Goal: Task Accomplishment & Management: Use online tool/utility

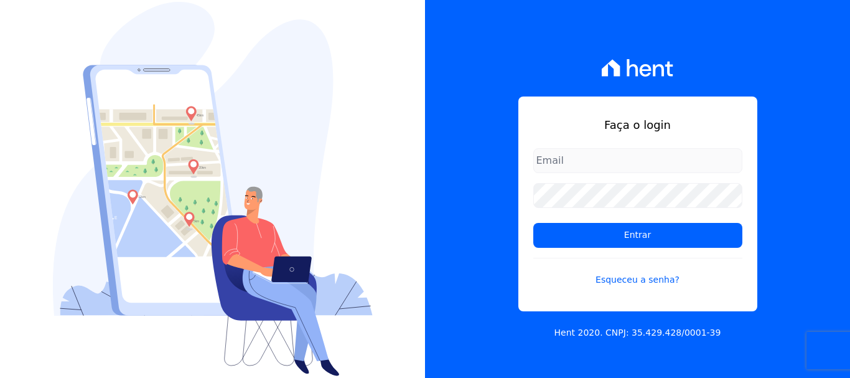
type input "[PERSON_NAME][EMAIL_ADDRESS][DOMAIN_NAME]"
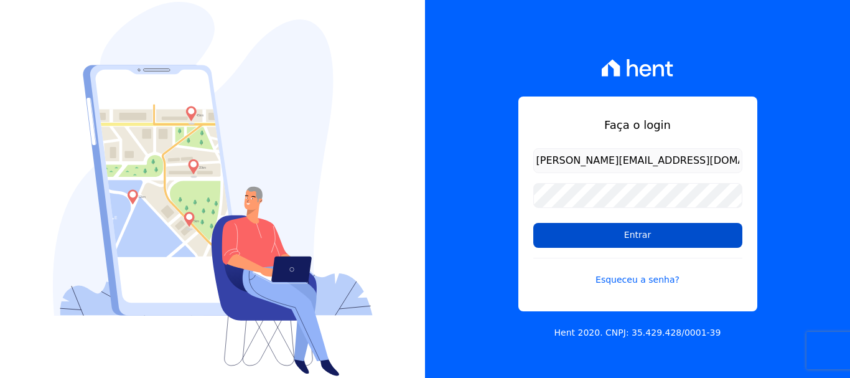
click at [632, 240] on input "Entrar" at bounding box center [637, 235] width 209 height 25
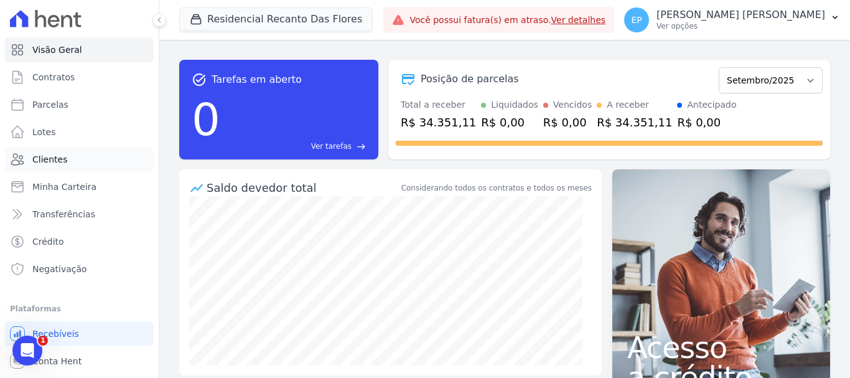
click at [45, 157] on span "Clientes" at bounding box center [49, 159] width 35 height 12
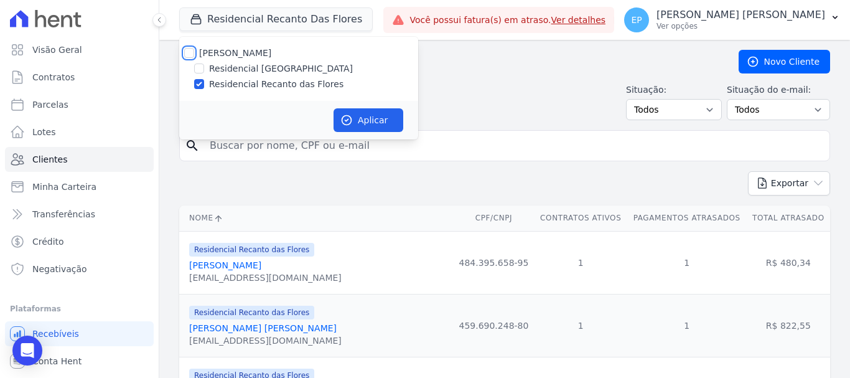
click at [184, 50] on input "[PERSON_NAME]" at bounding box center [189, 53] width 10 height 10
checkbox input "true"
click at [370, 119] on button "Aplicar" at bounding box center [369, 120] width 70 height 24
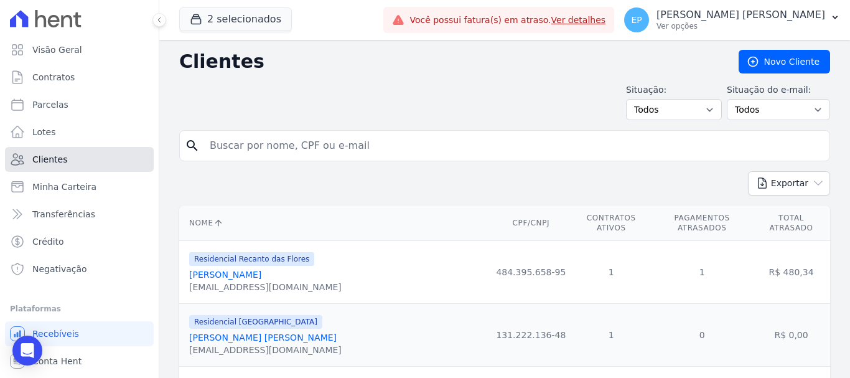
click at [51, 159] on span "Clientes" at bounding box center [49, 159] width 35 height 12
drag, startPoint x: 239, startPoint y: 148, endPoint x: 239, endPoint y: 140, distance: 7.5
click at [239, 141] on input "search" at bounding box center [513, 145] width 622 height 25
drag, startPoint x: 239, startPoint y: 140, endPoint x: 246, endPoint y: 140, distance: 7.5
click at [246, 140] on input "search" at bounding box center [513, 145] width 622 height 25
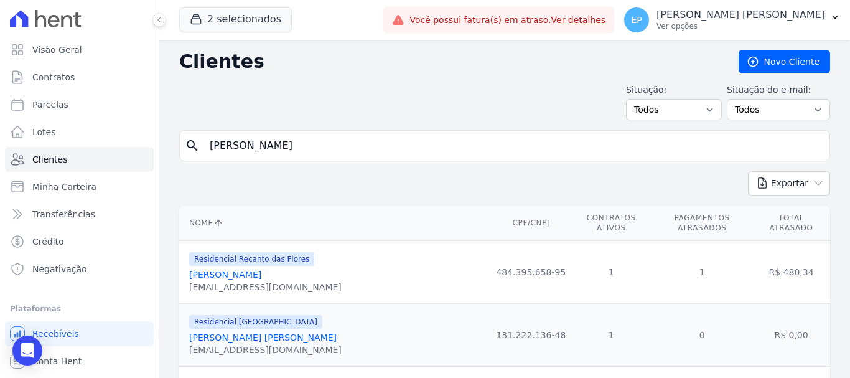
type input "[PERSON_NAME]"
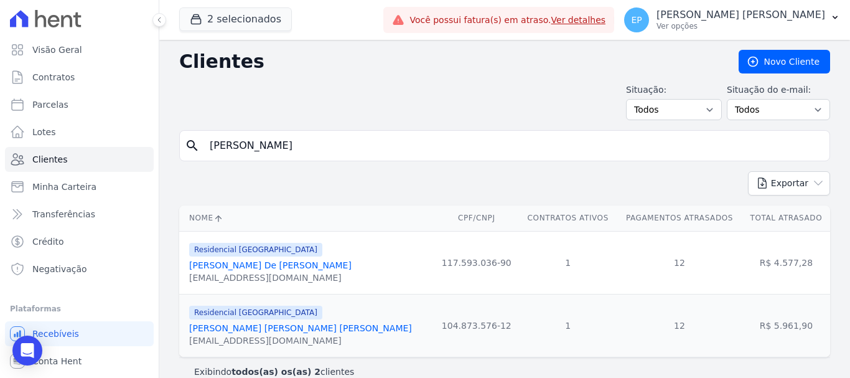
click at [230, 266] on link "[PERSON_NAME] De [PERSON_NAME]" at bounding box center [270, 265] width 162 height 10
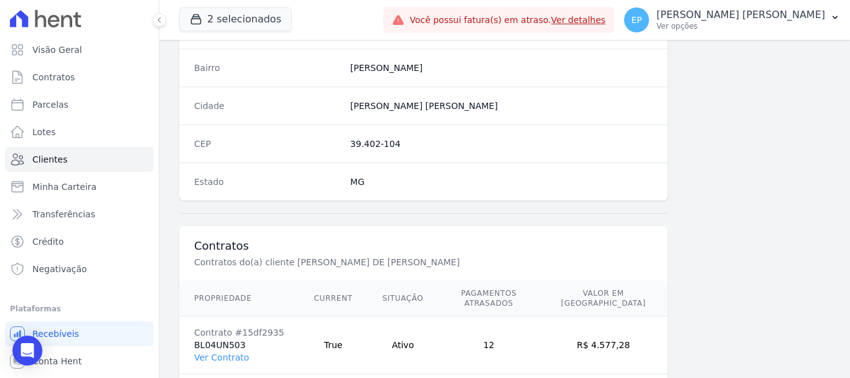
scroll to position [787, 0]
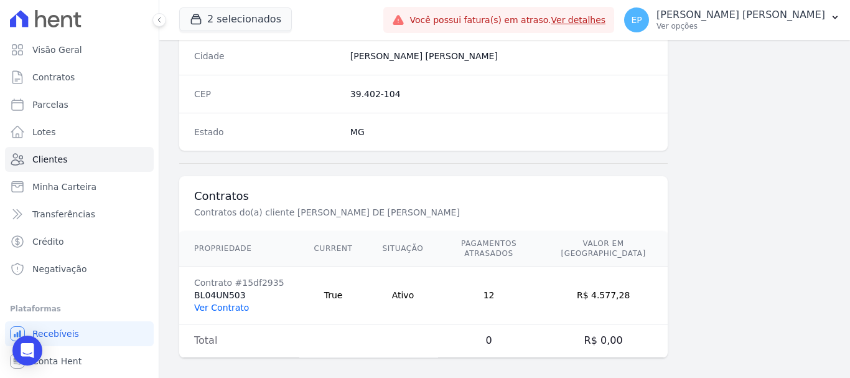
click at [217, 302] on link "Ver Contrato" at bounding box center [221, 307] width 55 height 10
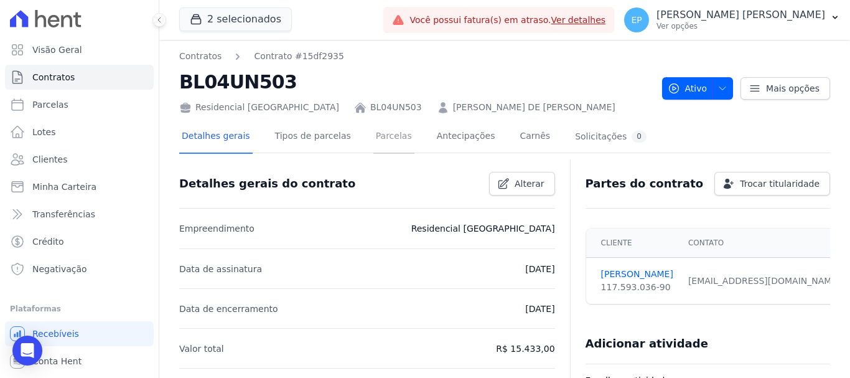
click at [373, 137] on link "Parcelas" at bounding box center [393, 137] width 41 height 33
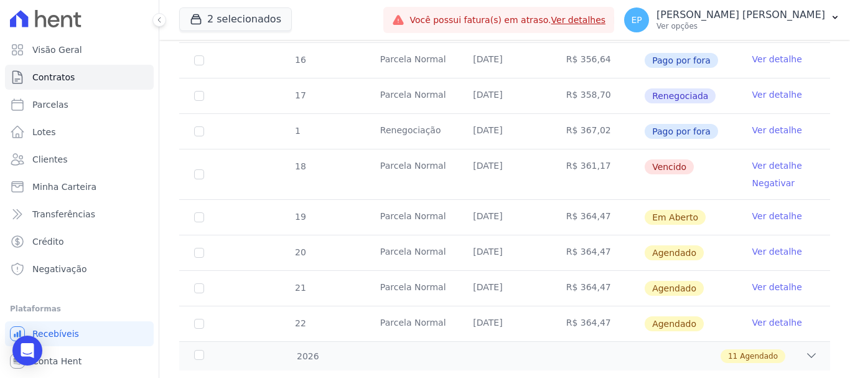
scroll to position [492, 0]
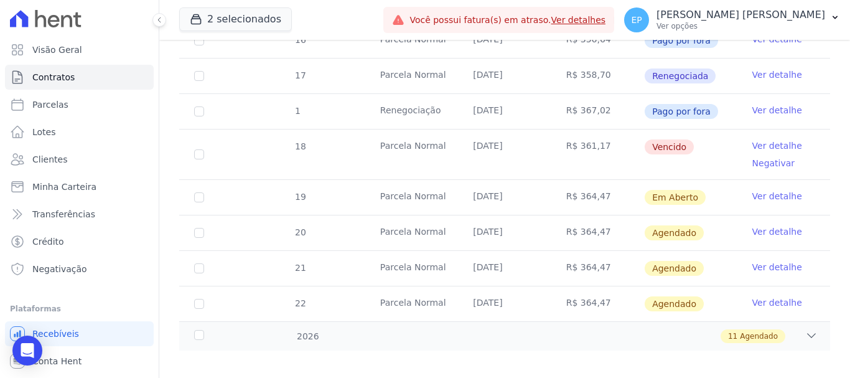
click at [765, 139] on link "Ver detalhe" at bounding box center [777, 145] width 50 height 12
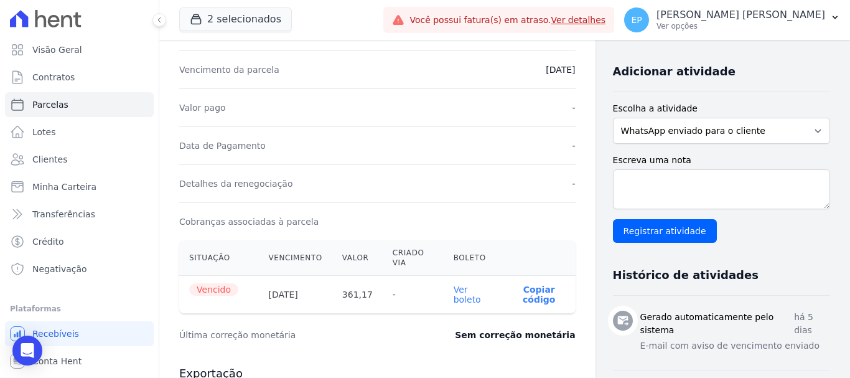
scroll to position [311, 0]
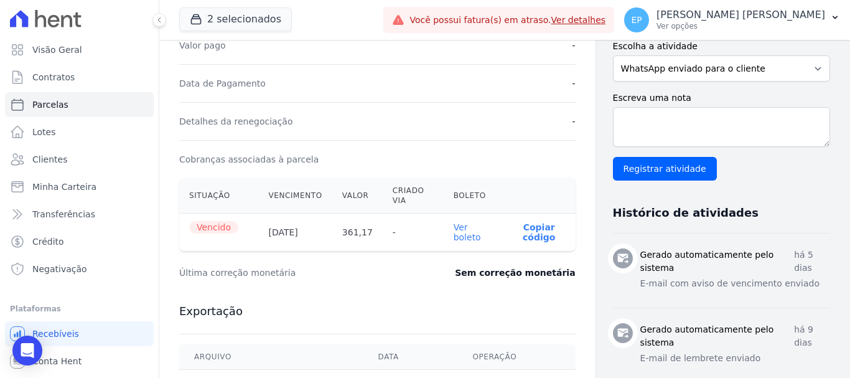
click at [464, 239] on link "Ver boleto" at bounding box center [467, 232] width 27 height 20
click at [41, 156] on span "Clientes" at bounding box center [49, 159] width 35 height 12
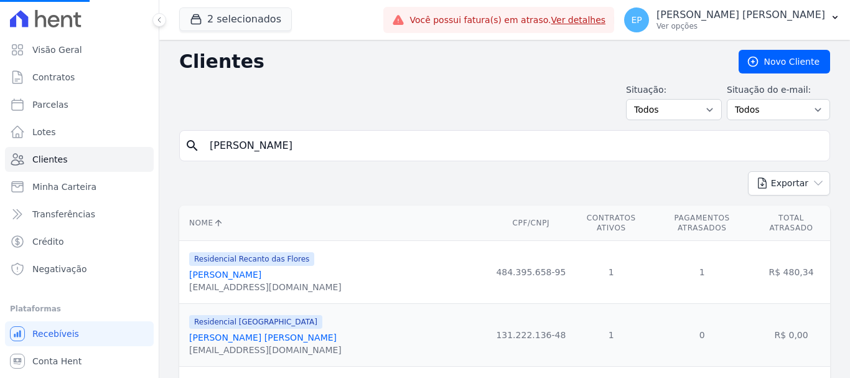
drag, startPoint x: 275, startPoint y: 146, endPoint x: 179, endPoint y: 147, distance: 96.5
click at [245, 146] on input "search" at bounding box center [513, 145] width 622 height 25
type input "caio"
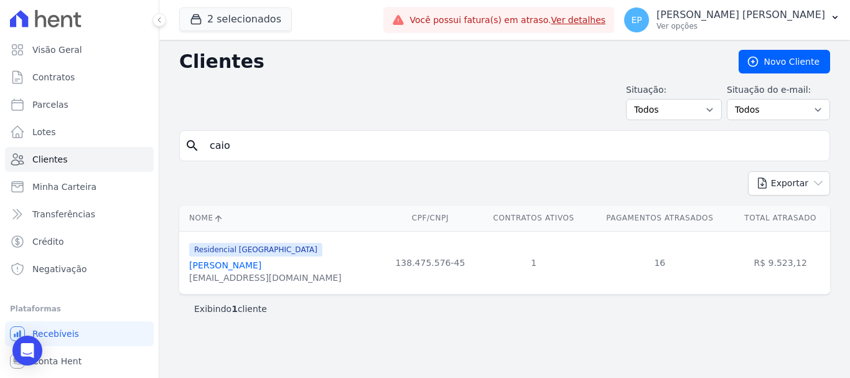
click at [235, 269] on link "[PERSON_NAME]" at bounding box center [225, 265] width 72 height 10
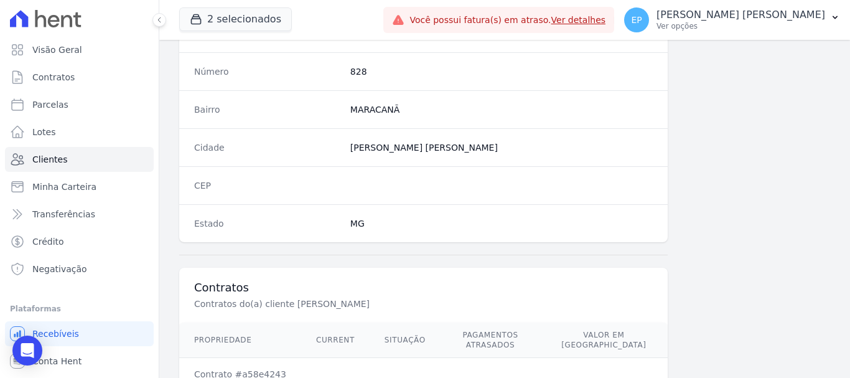
scroll to position [787, 0]
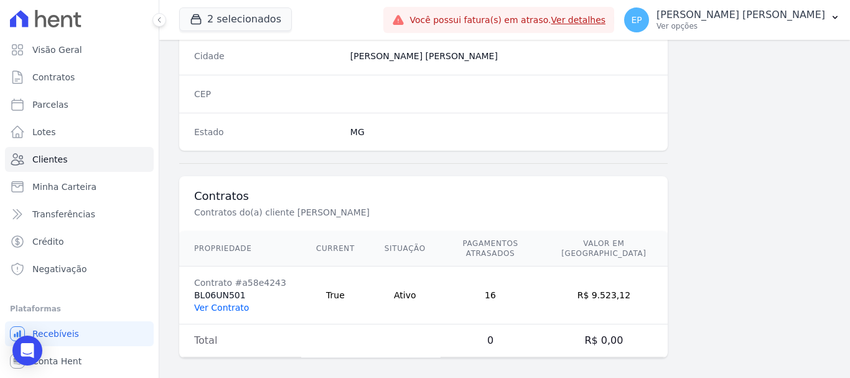
click at [227, 302] on link "Ver Contrato" at bounding box center [221, 307] width 55 height 10
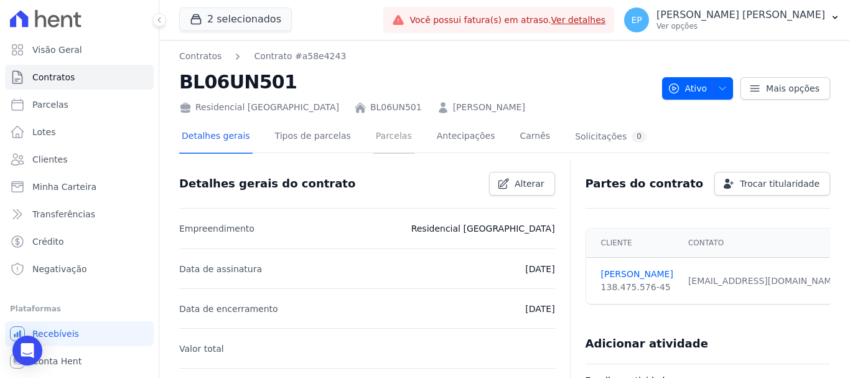
click at [379, 136] on link "Parcelas" at bounding box center [393, 137] width 41 height 33
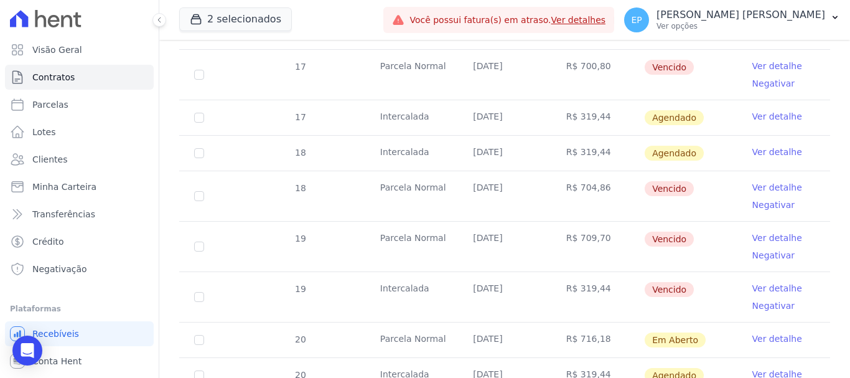
scroll to position [809, 0]
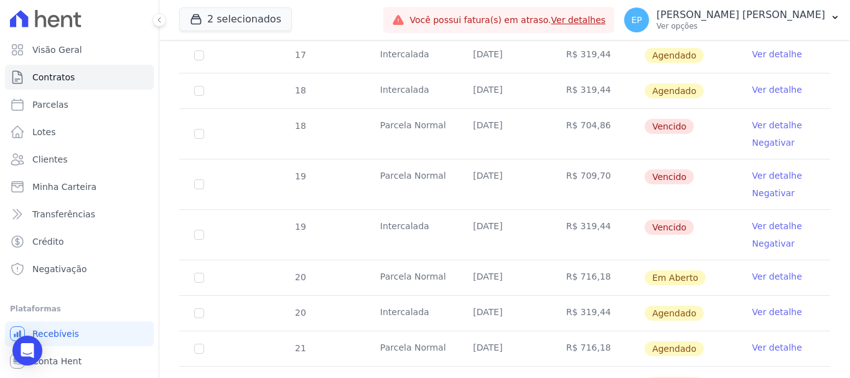
click at [761, 169] on link "Ver detalhe" at bounding box center [777, 175] width 50 height 12
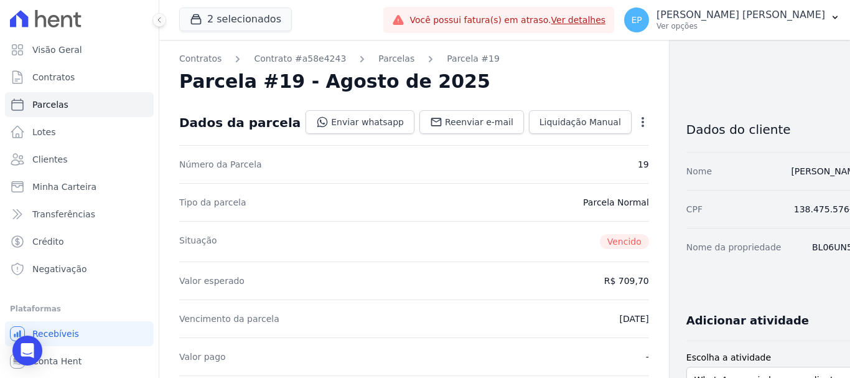
click at [637, 121] on icon "button" at bounding box center [643, 122] width 12 height 12
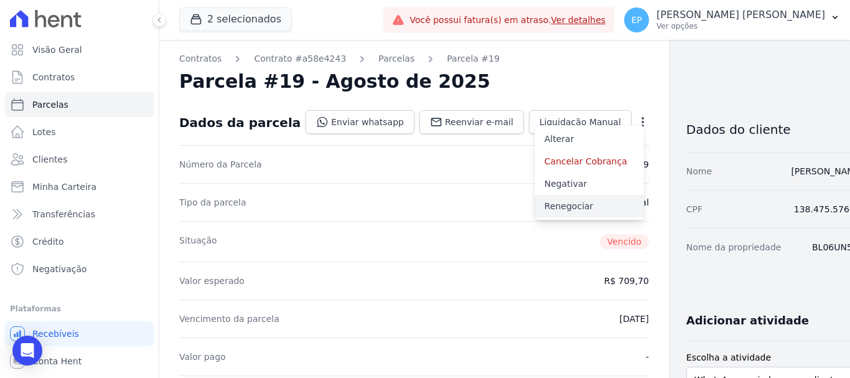
click at [535, 209] on link "Renegociar" at bounding box center [590, 206] width 110 height 22
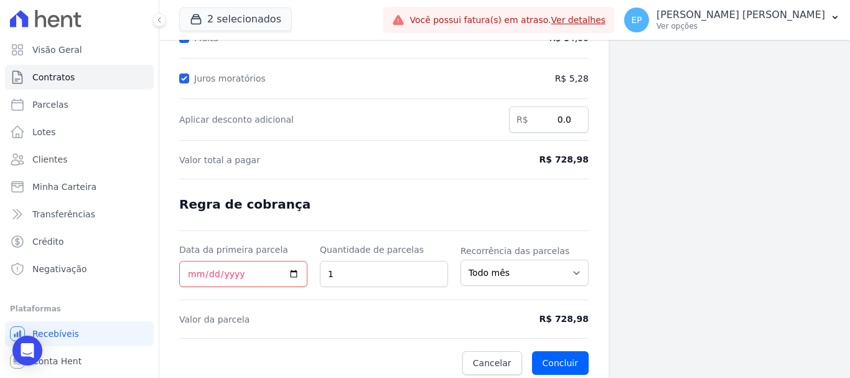
scroll to position [246, 0]
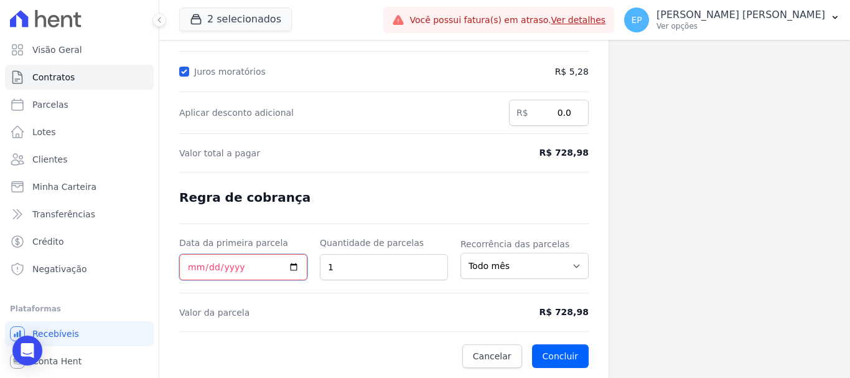
click at [187, 269] on input "Data da primeira parcela" at bounding box center [243, 267] width 128 height 26
type input "[DATE]"
click at [551, 350] on button "Concluir" at bounding box center [560, 356] width 57 height 24
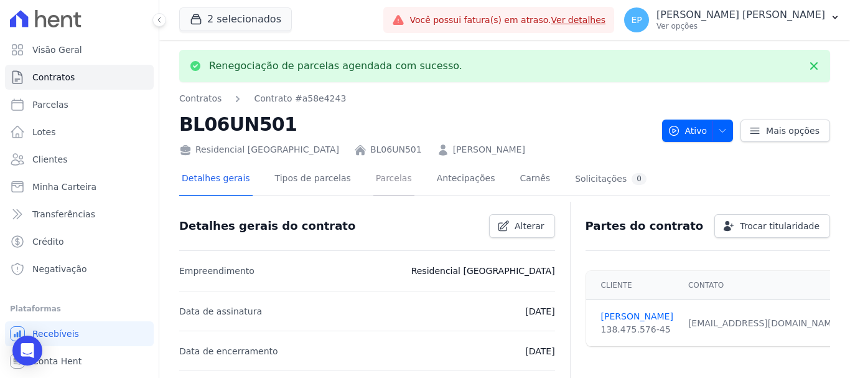
click at [379, 179] on link "Parcelas" at bounding box center [393, 179] width 41 height 33
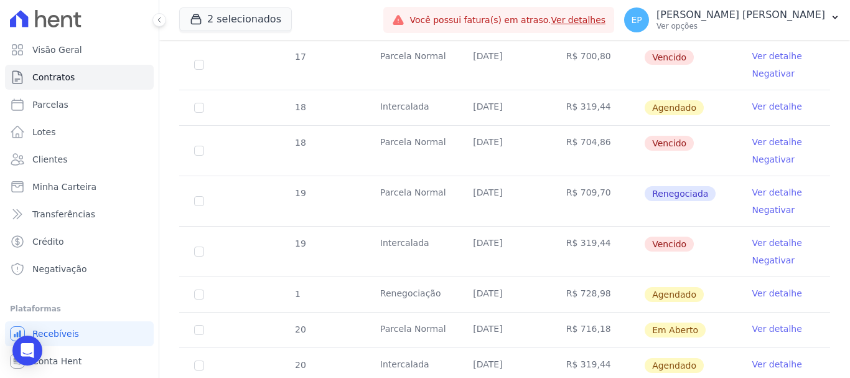
scroll to position [809, 0]
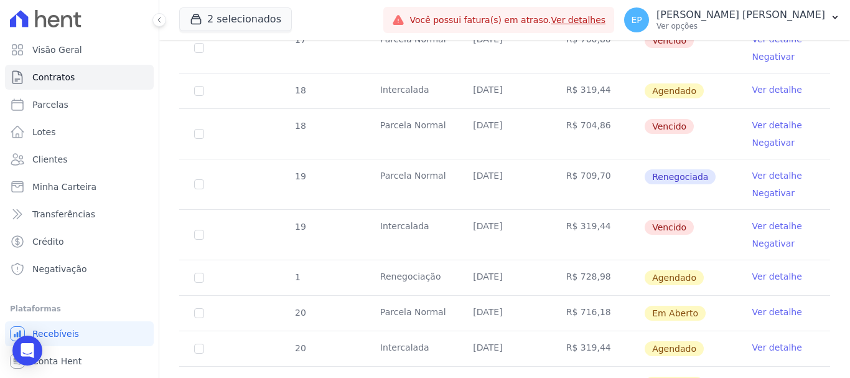
click at [753, 220] on link "Ver detalhe" at bounding box center [777, 226] width 50 height 12
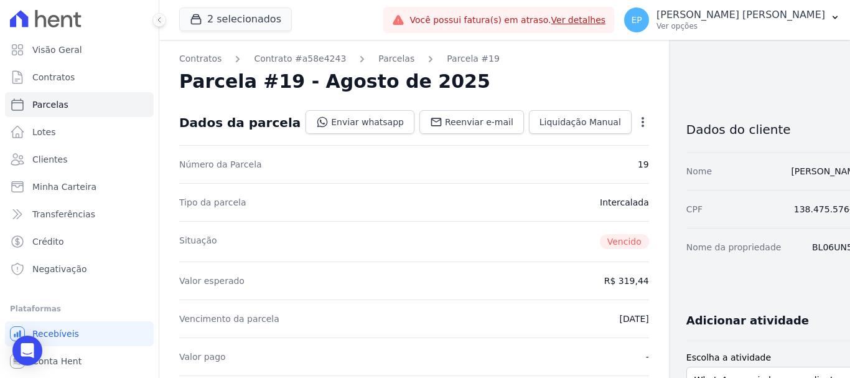
click at [642, 121] on icon "button" at bounding box center [643, 122] width 2 height 10
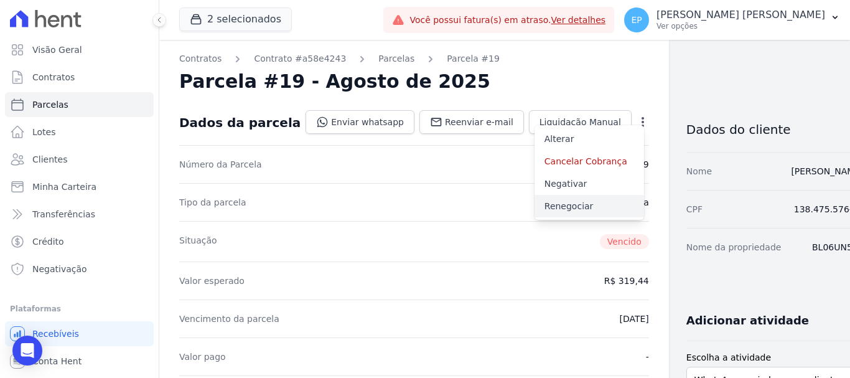
click at [535, 210] on link "Renegociar" at bounding box center [590, 206] width 110 height 22
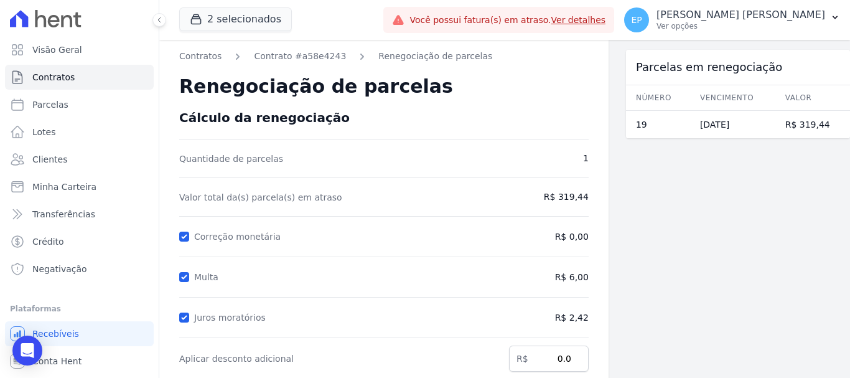
scroll to position [246, 0]
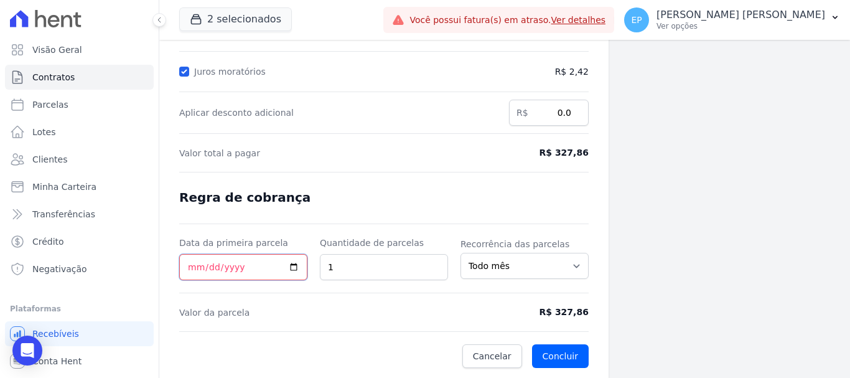
click at [190, 266] on input "Data da primeira parcela" at bounding box center [243, 267] width 128 height 26
type input "[DATE]"
click at [548, 355] on button "Concluir" at bounding box center [560, 356] width 57 height 24
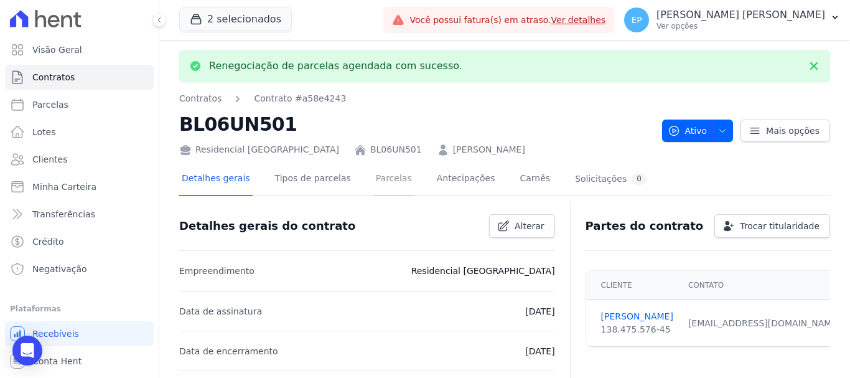
click at [373, 179] on link "Parcelas" at bounding box center [393, 179] width 41 height 33
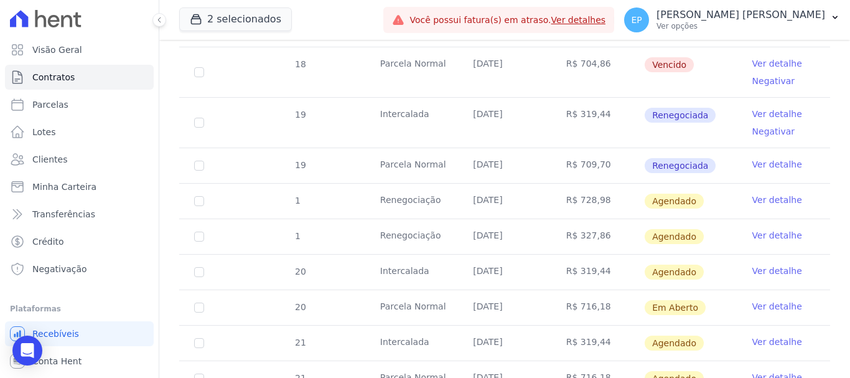
scroll to position [871, 0]
click at [775, 193] on link "Ver detalhe" at bounding box center [777, 199] width 50 height 12
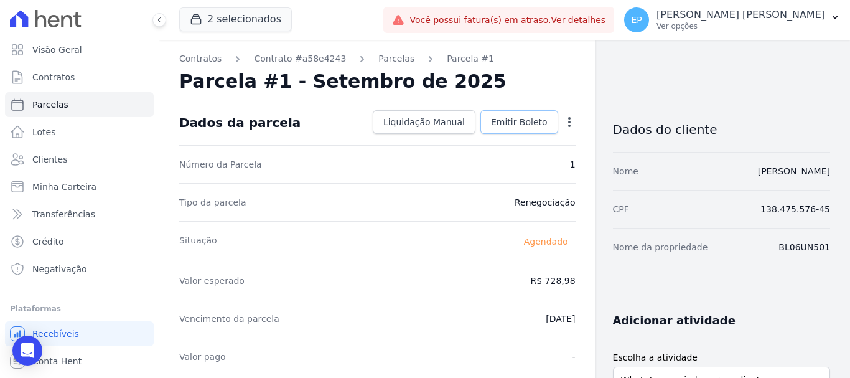
click at [505, 117] on span "Emitir Boleto" at bounding box center [519, 122] width 57 height 12
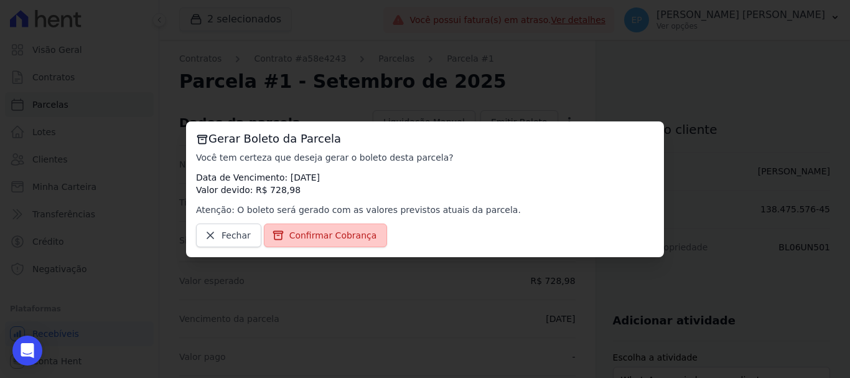
click at [321, 238] on span "Confirmar Cobrança" at bounding box center [333, 235] width 88 height 12
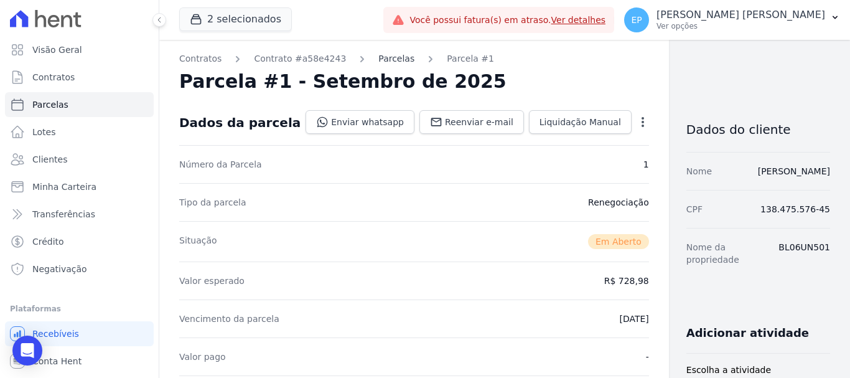
click at [378, 62] on link "Parcelas" at bounding box center [396, 58] width 36 height 13
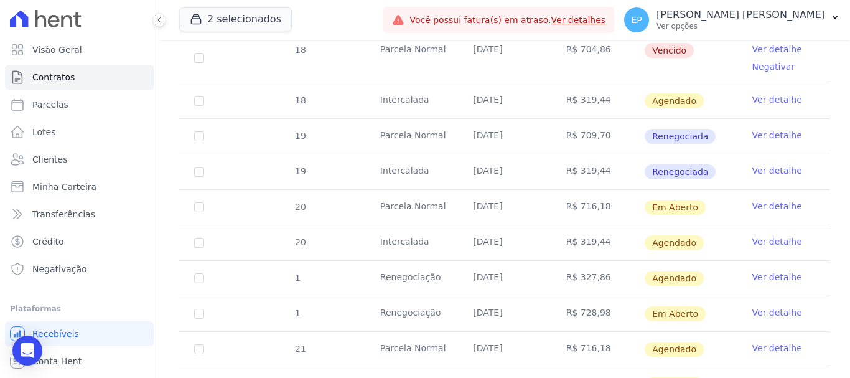
scroll to position [871, 0]
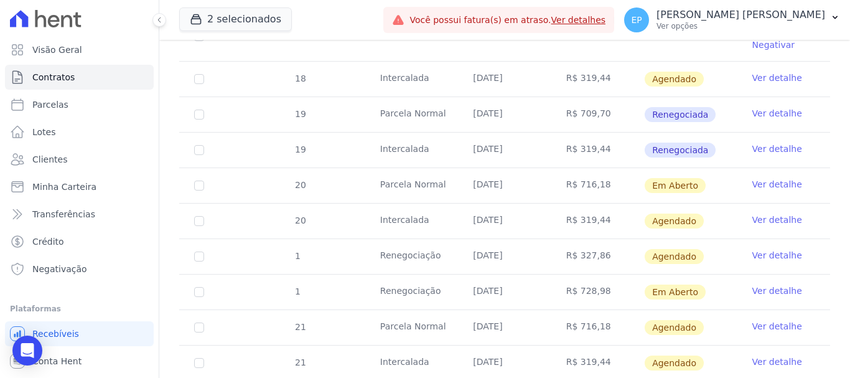
click at [753, 284] on link "Ver detalhe" at bounding box center [777, 290] width 50 height 12
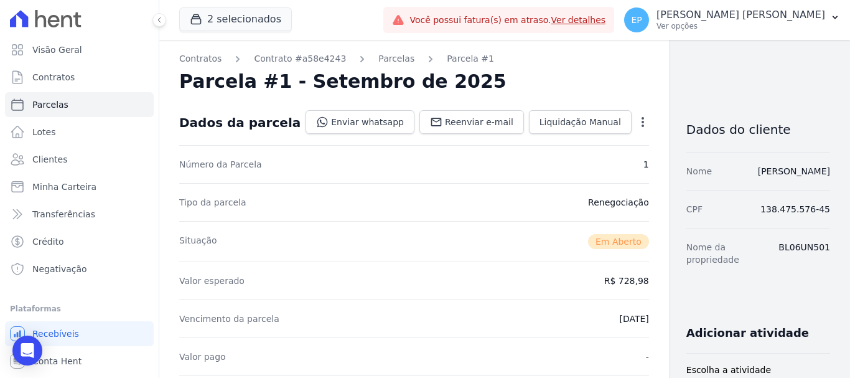
click at [637, 123] on icon "button" at bounding box center [643, 122] width 12 height 12
click at [540, 120] on span "Liquidação Manual" at bounding box center [581, 122] width 82 height 12
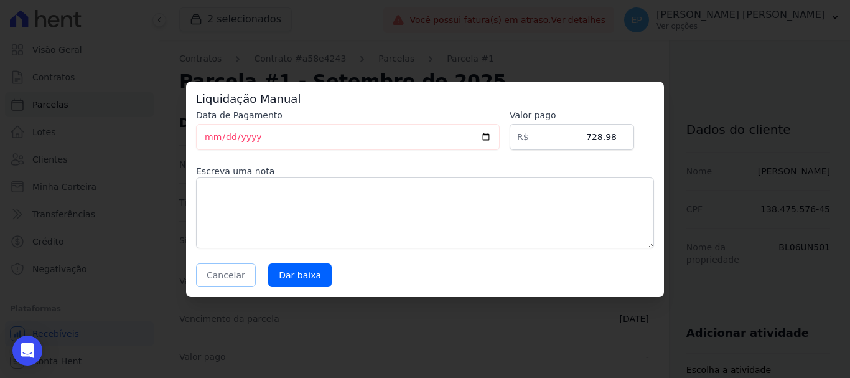
click at [238, 276] on button "Cancelar" at bounding box center [226, 275] width 60 height 24
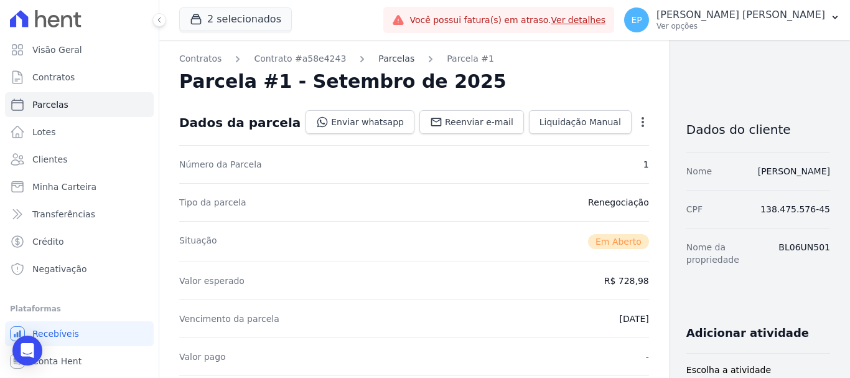
click at [383, 56] on link "Parcelas" at bounding box center [396, 58] width 36 height 13
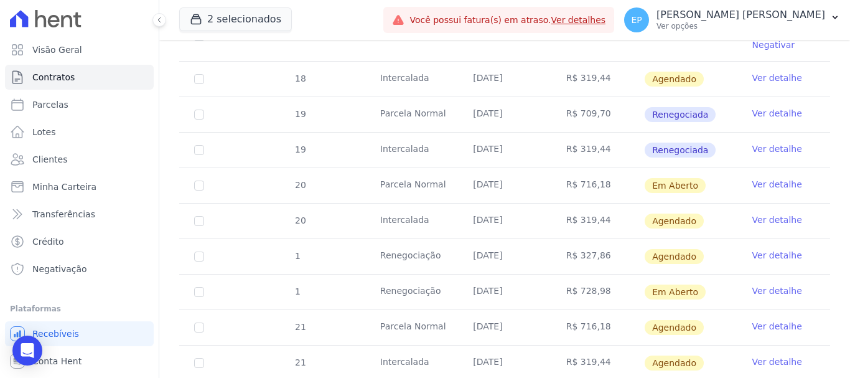
scroll to position [934, 0]
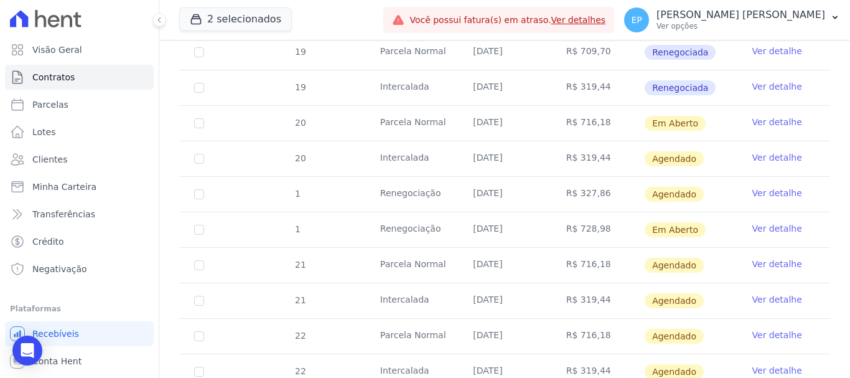
click at [755, 222] on link "Ver detalhe" at bounding box center [777, 228] width 50 height 12
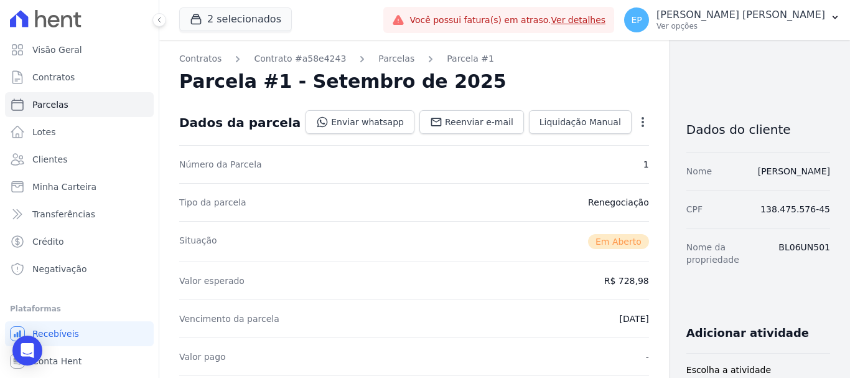
click at [637, 121] on icon "button" at bounding box center [643, 122] width 12 height 12
click at [540, 123] on span "Liquidação Manual" at bounding box center [581, 122] width 82 height 12
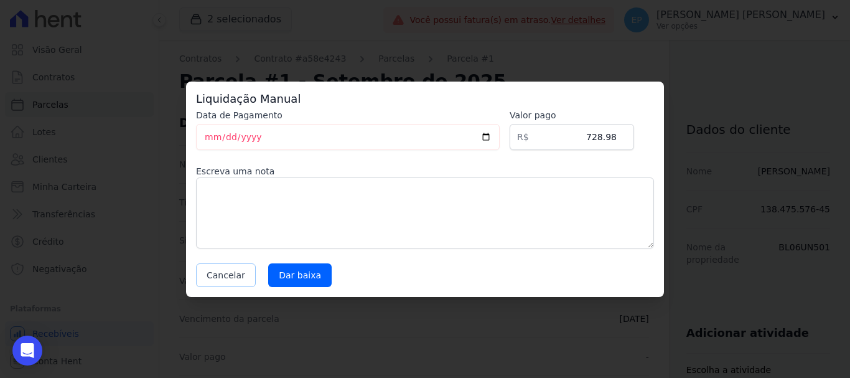
click at [231, 280] on button "Cancelar" at bounding box center [226, 275] width 60 height 24
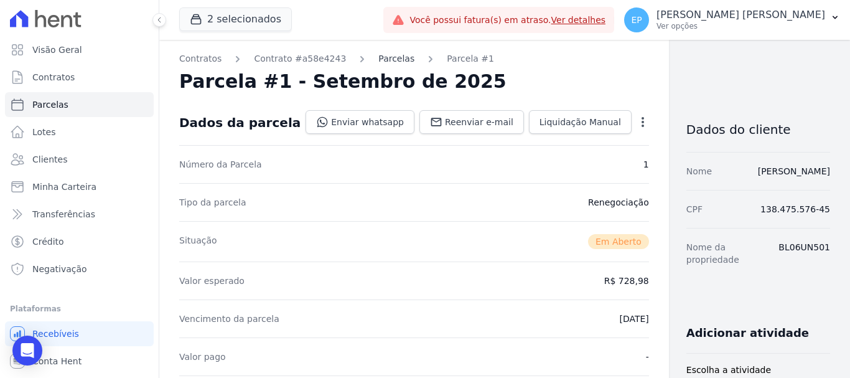
click at [382, 60] on link "Parcelas" at bounding box center [396, 58] width 36 height 13
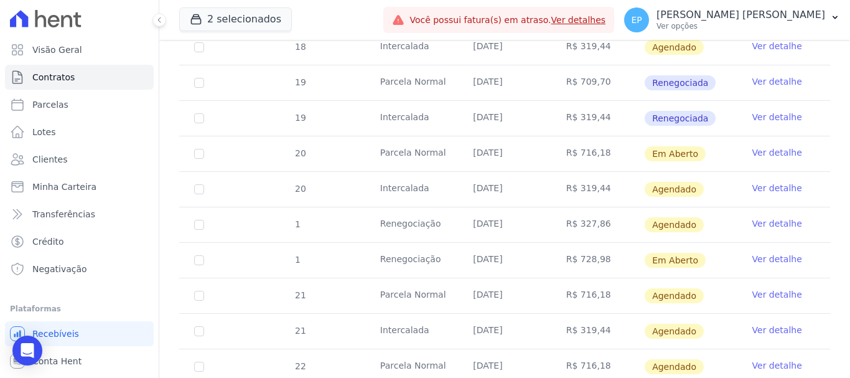
scroll to position [934, 0]
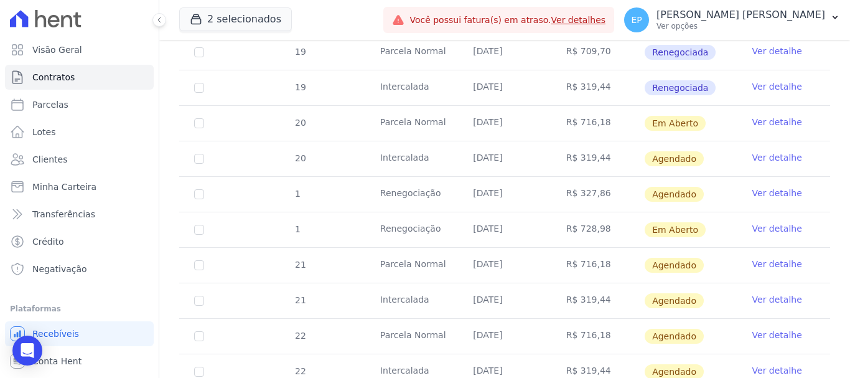
click at [762, 187] on link "Ver detalhe" at bounding box center [777, 193] width 50 height 12
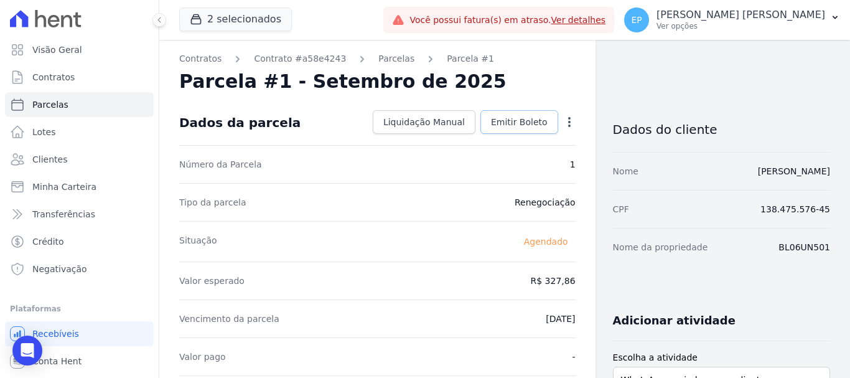
click at [532, 123] on span "Emitir Boleto" at bounding box center [519, 122] width 57 height 12
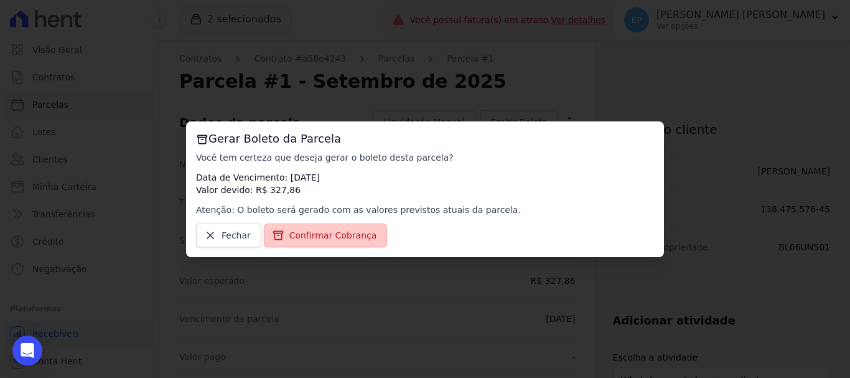
click at [349, 241] on span "Confirmar Cobrança" at bounding box center [333, 235] width 88 height 12
click at [353, 241] on span "Confirmar Cobrança" at bounding box center [333, 235] width 88 height 12
click at [348, 238] on span "Confirmar Cobrança" at bounding box center [333, 235] width 88 height 12
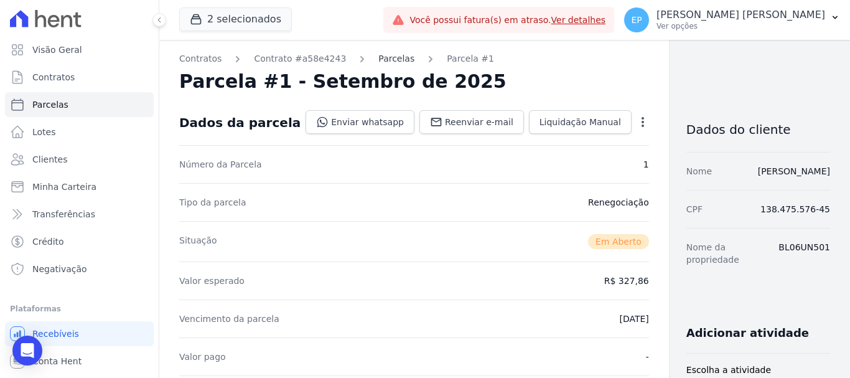
click at [388, 60] on link "Parcelas" at bounding box center [396, 58] width 36 height 13
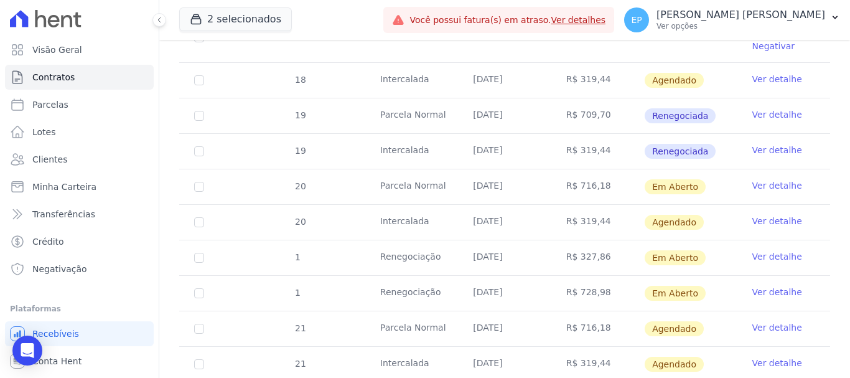
scroll to position [871, 0]
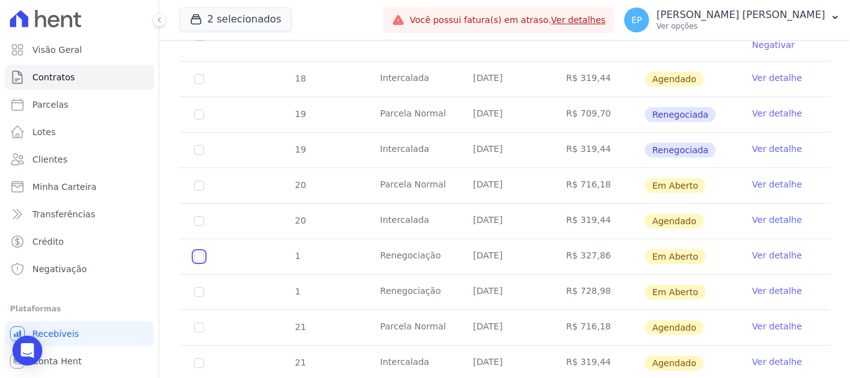
drag, startPoint x: 199, startPoint y: 249, endPoint x: 197, endPoint y: 266, distance: 17.6
click at [199, 190] on input "checkbox" at bounding box center [199, 185] width 10 height 10
checkbox input "true"
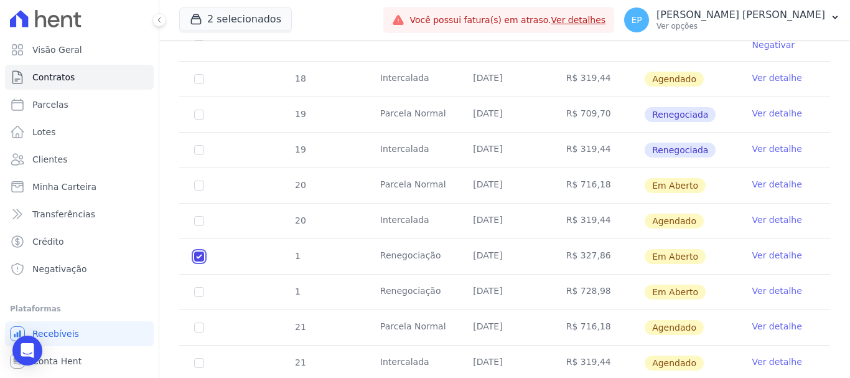
scroll to position [881, 0]
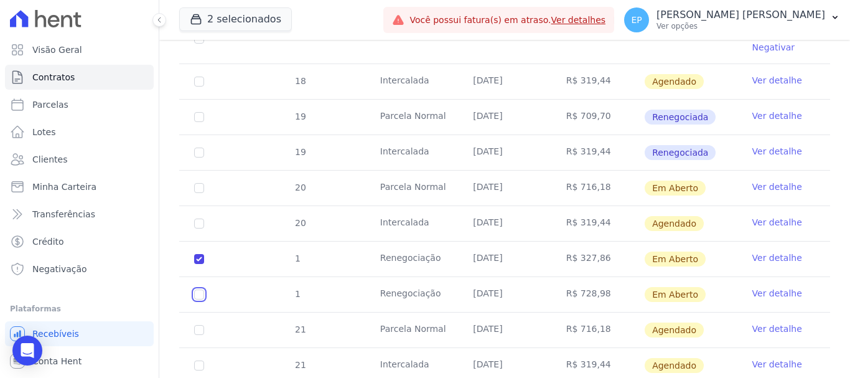
click at [199, 193] on input "checkbox" at bounding box center [199, 188] width 10 height 10
checkbox input "true"
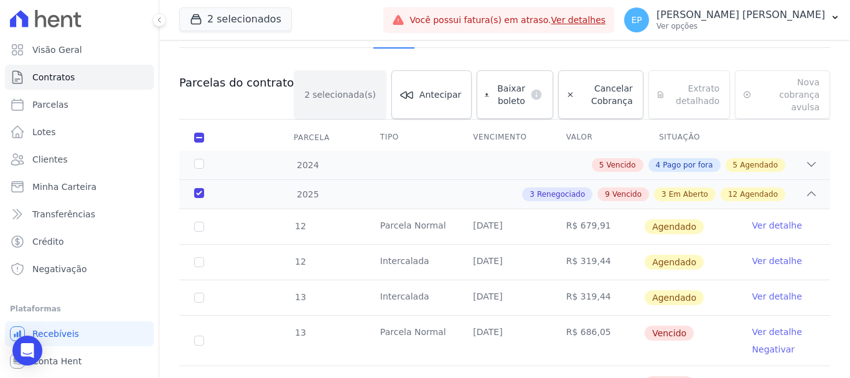
scroll to position [0, 0]
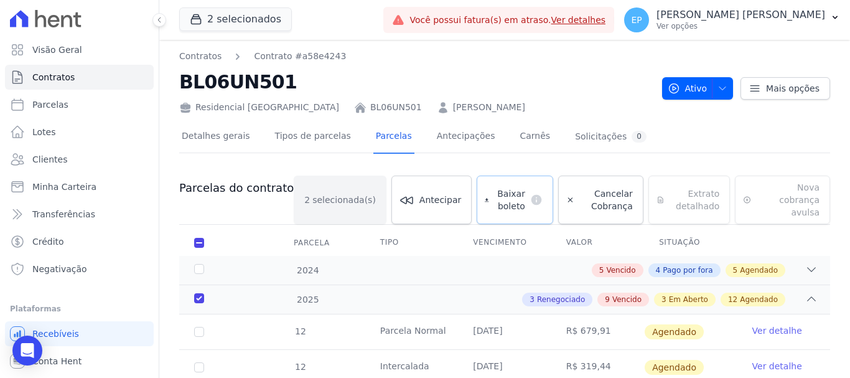
click at [499, 190] on span "Baixar boleto" at bounding box center [509, 199] width 31 height 25
click at [810, 27] on p "Ver opções" at bounding box center [741, 26] width 169 height 10
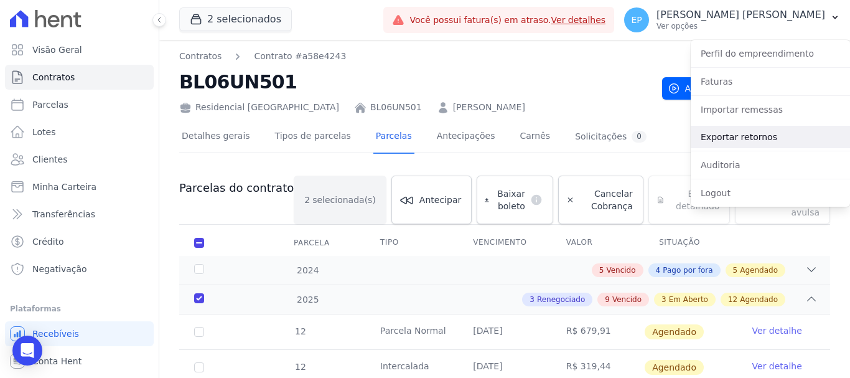
click at [718, 137] on link "Exportar retornos" at bounding box center [770, 137] width 159 height 22
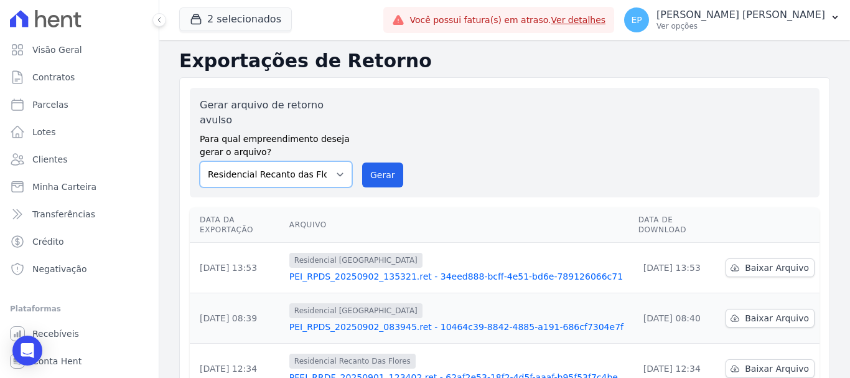
click at [308, 161] on select "Residencial [GEOGRAPHIC_DATA] Residencial Recanto das Flores" at bounding box center [276, 174] width 152 height 26
select select "676d65bc-c0c9-47de-aba1-80f9b00b3362"
click at [200, 161] on select "Residencial [GEOGRAPHIC_DATA] Residencial Recanto das Flores" at bounding box center [276, 174] width 152 height 26
click at [383, 162] on button "Gerar" at bounding box center [382, 174] width 41 height 25
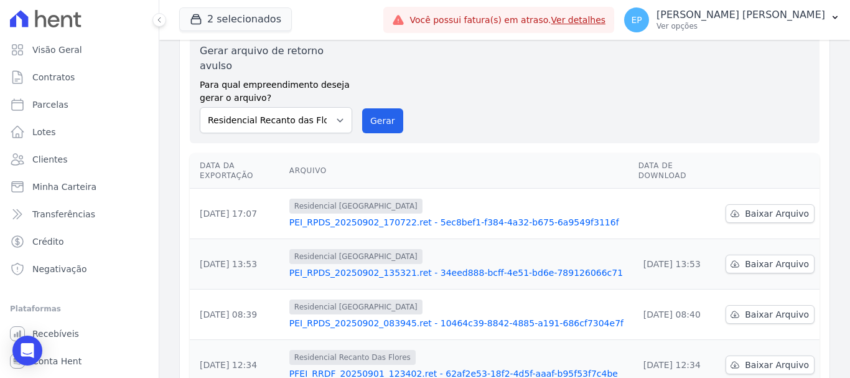
scroll to position [124, 0]
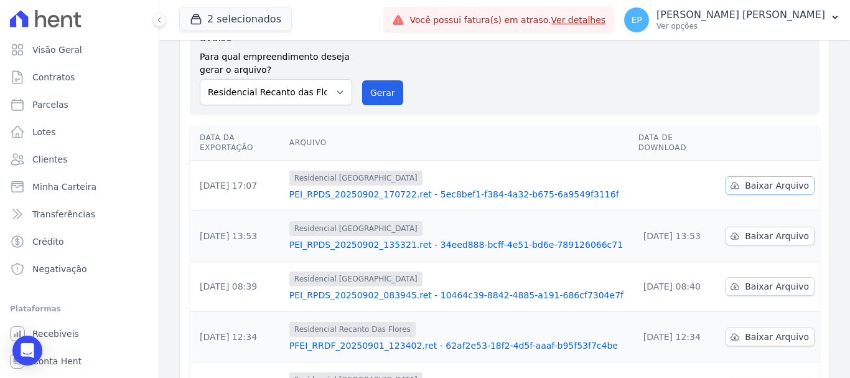
click at [759, 179] on span "Baixar Arquivo" at bounding box center [777, 185] width 64 height 12
click at [54, 159] on span "Clientes" at bounding box center [49, 159] width 35 height 12
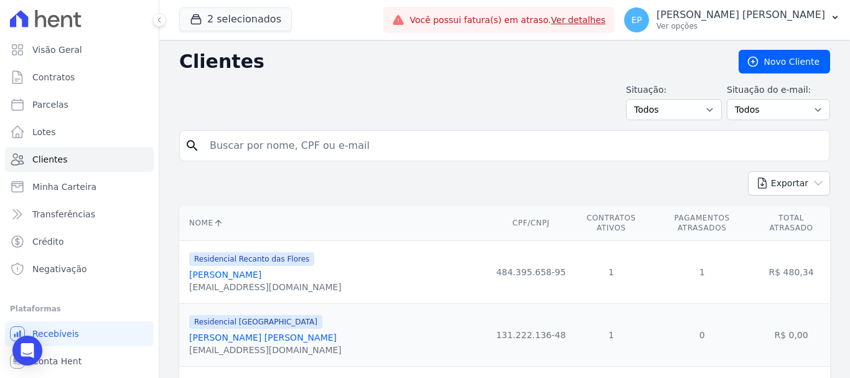
click at [260, 147] on input "search" at bounding box center [513, 145] width 622 height 25
type input "caio"
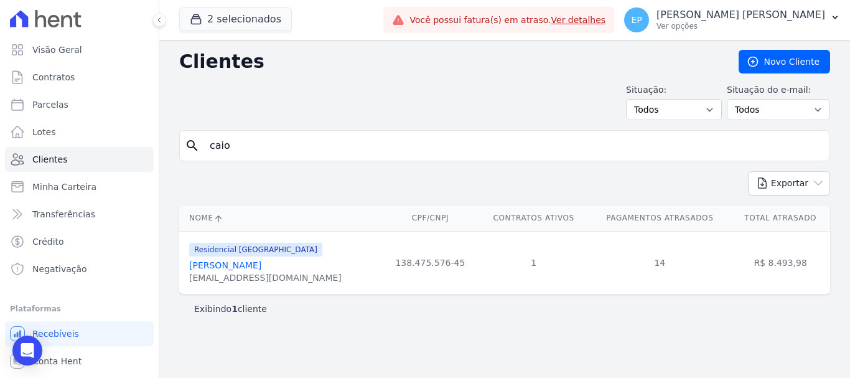
click at [220, 269] on link "[PERSON_NAME]" at bounding box center [225, 265] width 72 height 10
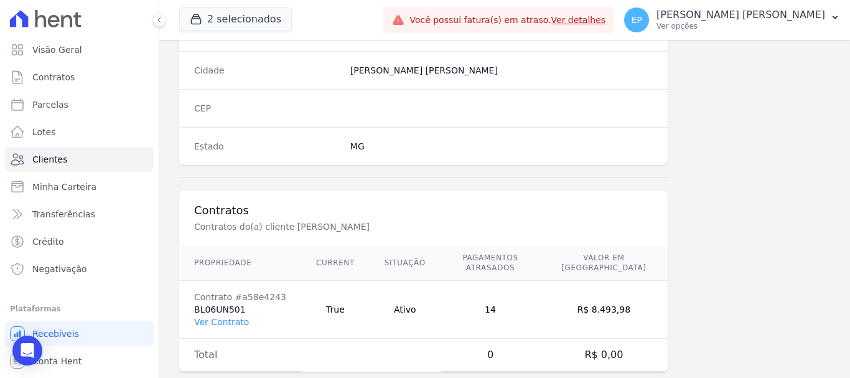
scroll to position [787, 0]
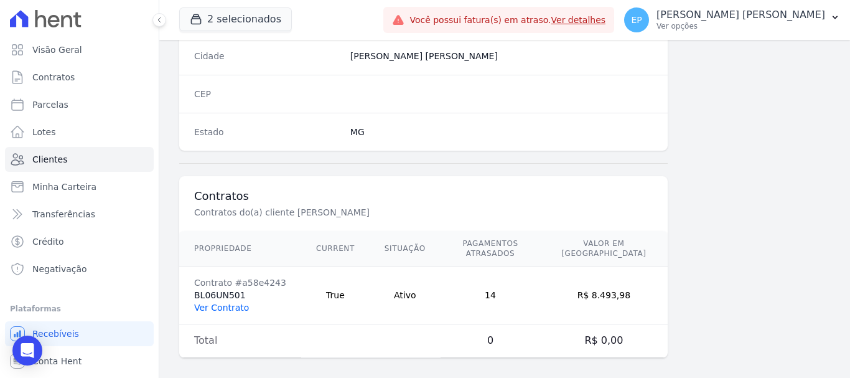
click at [218, 302] on link "Ver Contrato" at bounding box center [221, 307] width 55 height 10
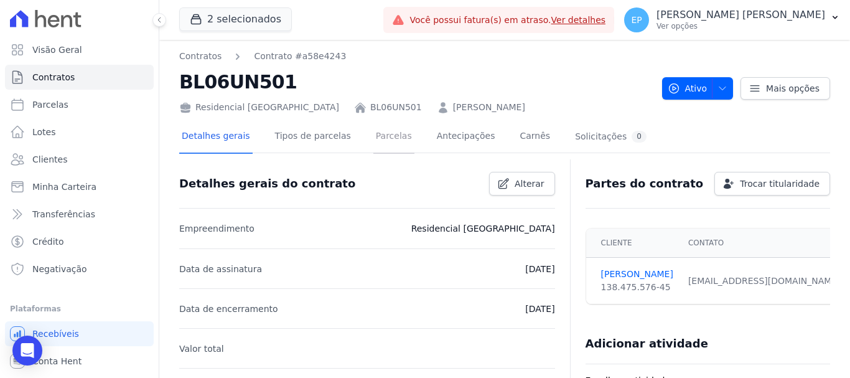
click at [373, 136] on link "Parcelas" at bounding box center [393, 137] width 41 height 33
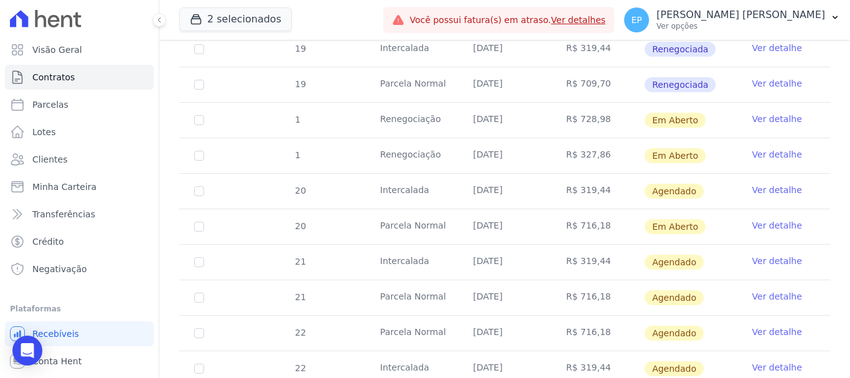
scroll to position [934, 0]
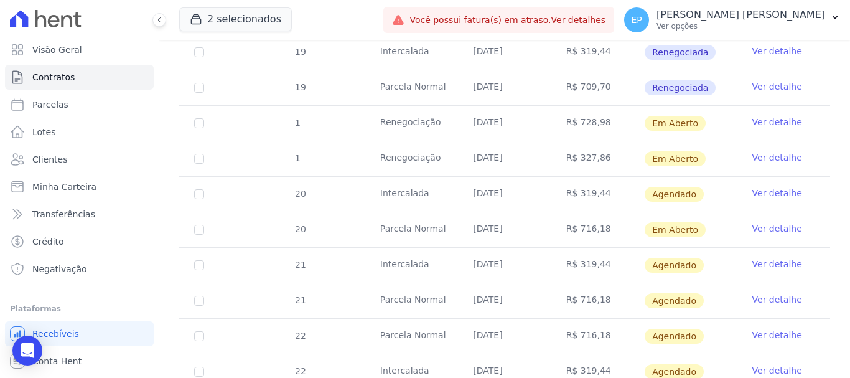
click at [769, 187] on link "Ver detalhe" at bounding box center [777, 193] width 50 height 12
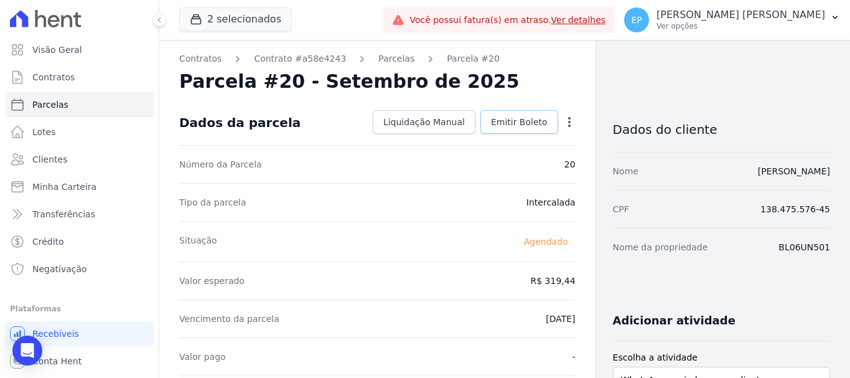
click at [518, 124] on span "Emitir Boleto" at bounding box center [519, 122] width 57 height 12
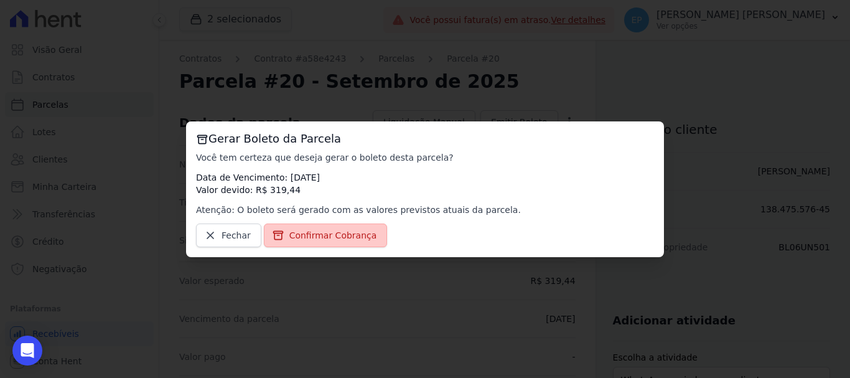
click at [329, 237] on span "Confirmar Cobrança" at bounding box center [333, 235] width 88 height 12
click at [326, 235] on span "Confirmar Cobrança" at bounding box center [333, 235] width 88 height 12
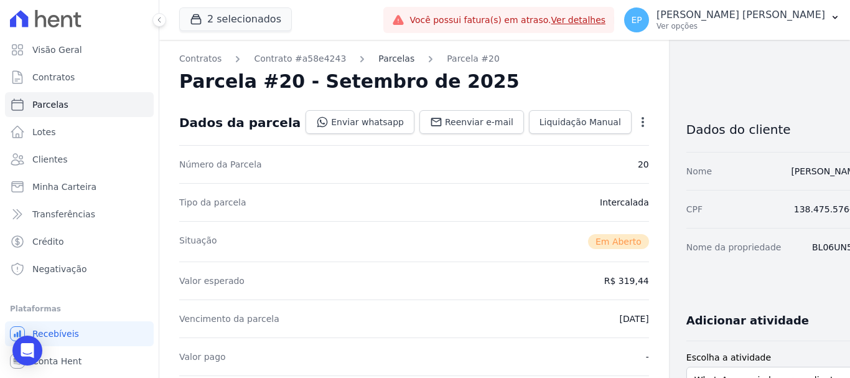
click at [382, 56] on link "Parcelas" at bounding box center [396, 58] width 36 height 13
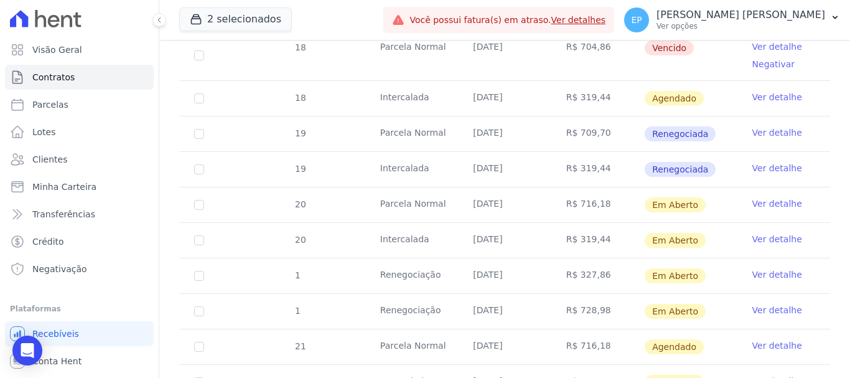
scroll to position [871, 0]
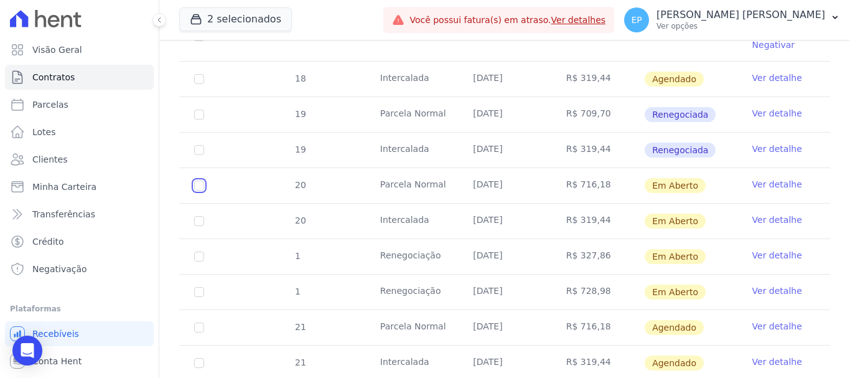
click at [202, 180] on input "checkbox" at bounding box center [199, 185] width 10 height 10
checkbox input "true"
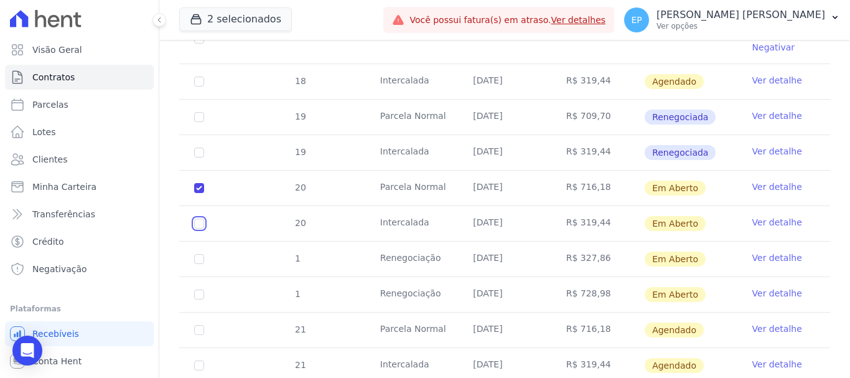
click at [198, 193] on input "checkbox" at bounding box center [199, 188] width 10 height 10
checkbox input "true"
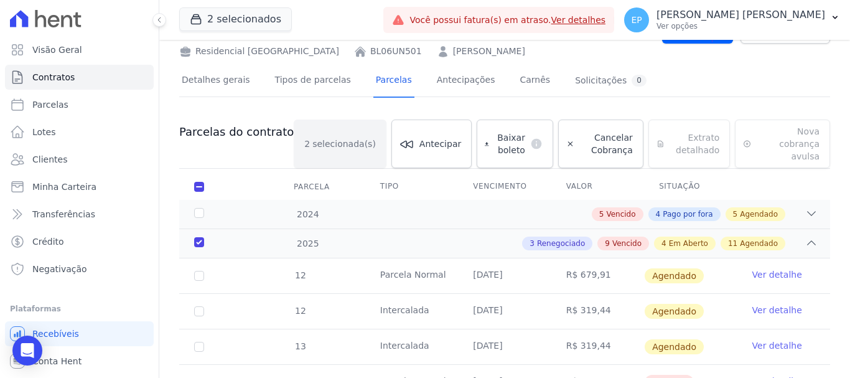
scroll to position [0, 0]
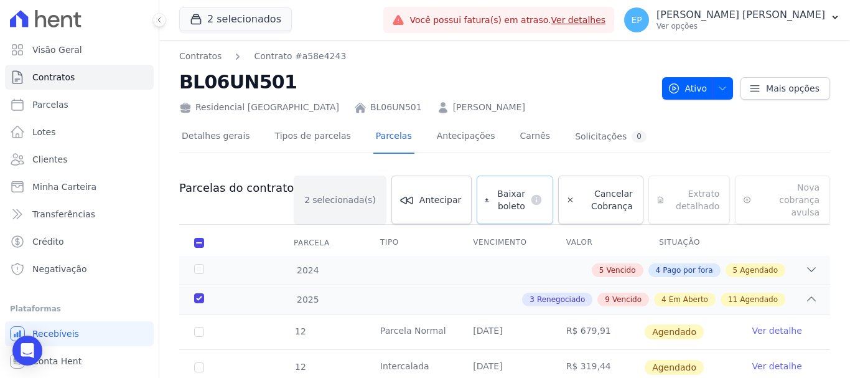
click at [498, 204] on span "Baixar boleto" at bounding box center [509, 199] width 31 height 25
drag, startPoint x: 795, startPoint y: 23, endPoint x: 795, endPoint y: 35, distance: 11.8
click at [795, 26] on p "Ver opções" at bounding box center [741, 26] width 169 height 10
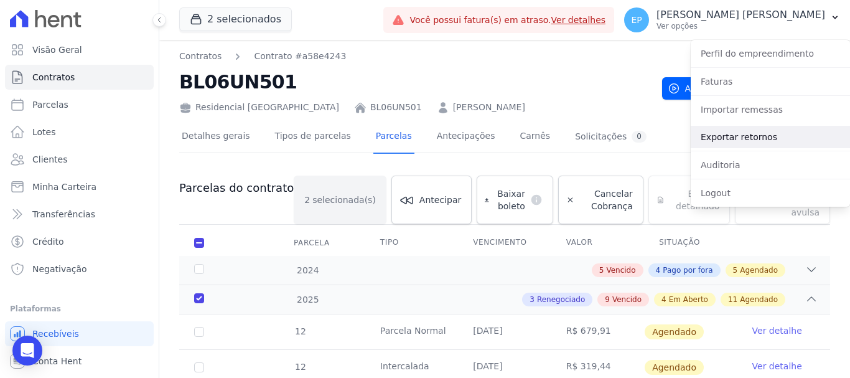
click at [722, 137] on link "Exportar retornos" at bounding box center [770, 137] width 159 height 22
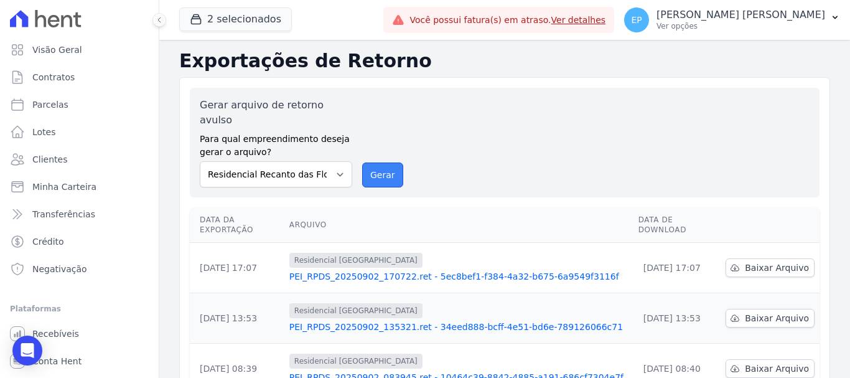
click at [375, 162] on button "Gerar" at bounding box center [382, 174] width 41 height 25
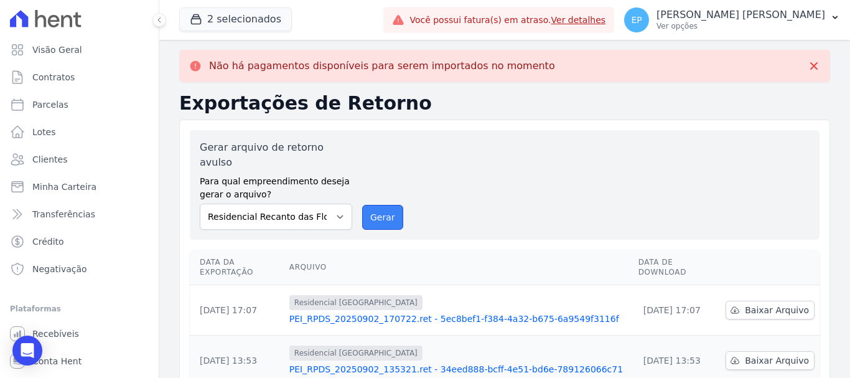
click at [380, 205] on button "Gerar" at bounding box center [382, 217] width 41 height 25
click at [338, 204] on select "Residencial [GEOGRAPHIC_DATA] Residencial Recanto das Flores" at bounding box center [276, 217] width 152 height 26
select select "676d65bc-c0c9-47de-aba1-80f9b00b3362"
click at [200, 204] on select "Residencial [GEOGRAPHIC_DATA] Residencial Recanto das Flores" at bounding box center [276, 217] width 152 height 26
click at [390, 205] on button "Gerar" at bounding box center [382, 217] width 41 height 25
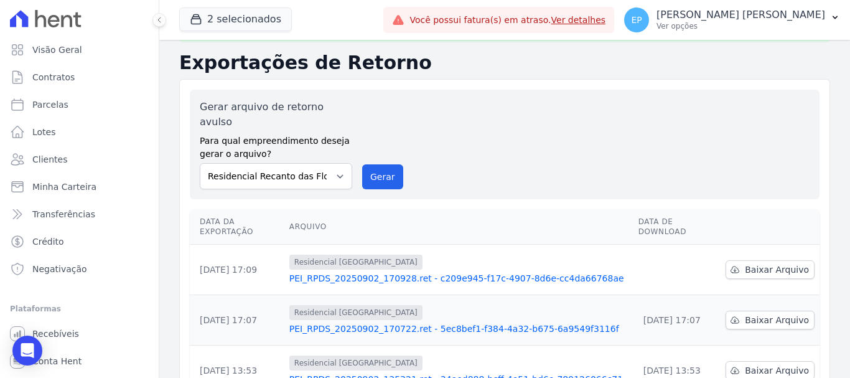
scroll to position [62, 0]
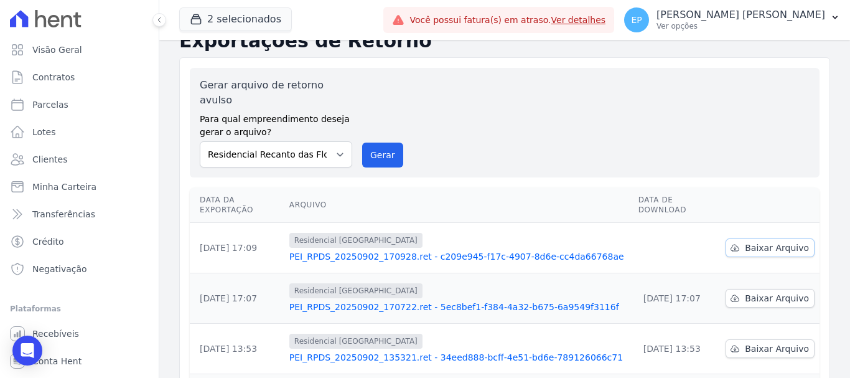
click at [747, 241] on span "Baixar Arquivo" at bounding box center [777, 247] width 64 height 12
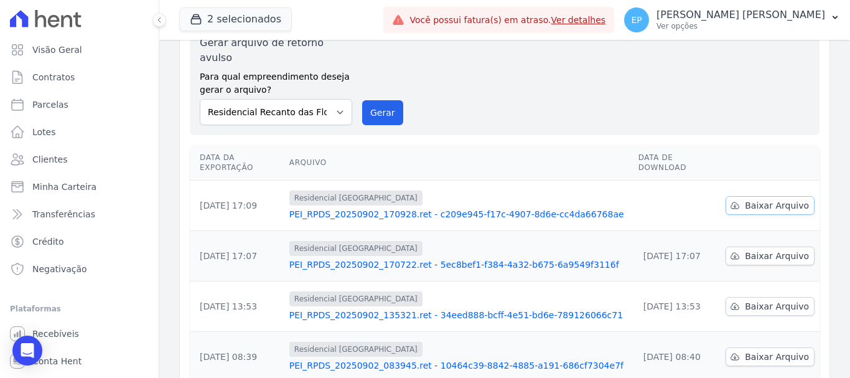
scroll to position [20, 0]
